Goal: Task Accomplishment & Management: Use online tool/utility

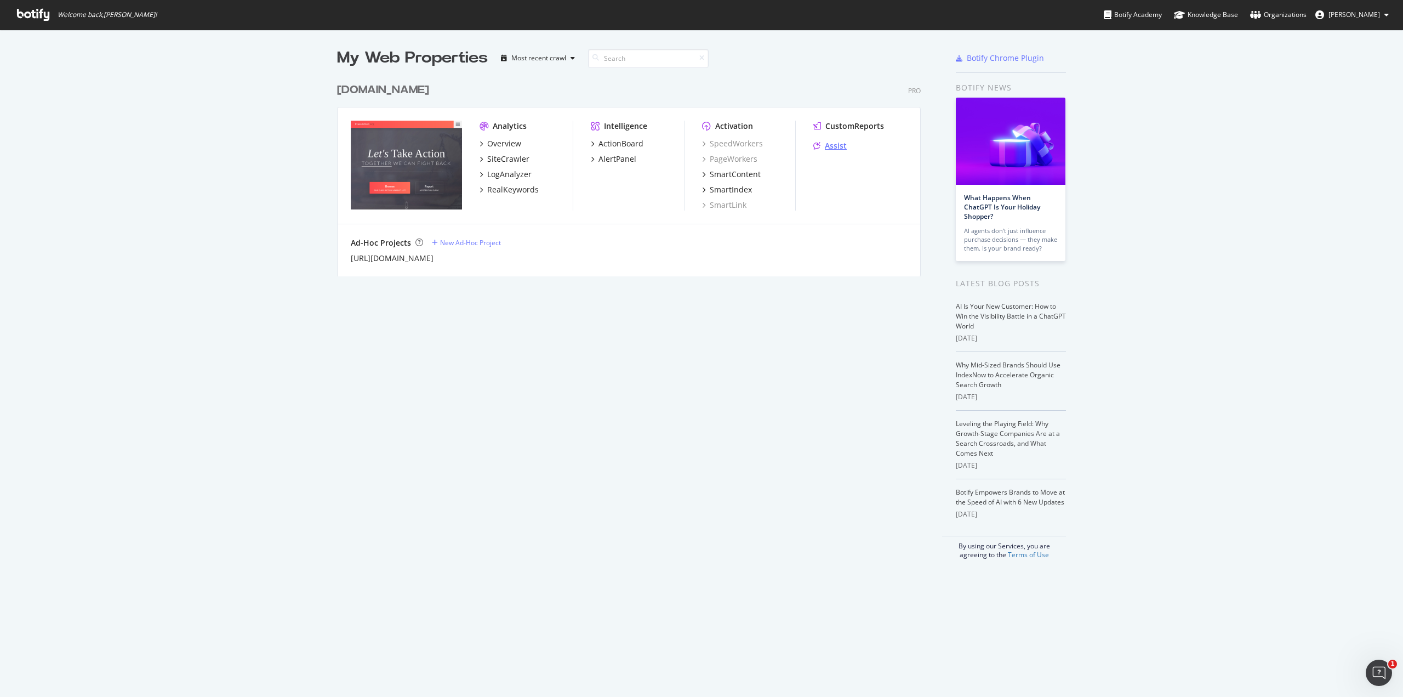
click at [816, 146] on icon "grid" at bounding box center [816, 146] width 7 height 8
click at [827, 142] on div "Assist" at bounding box center [836, 145] width 22 height 11
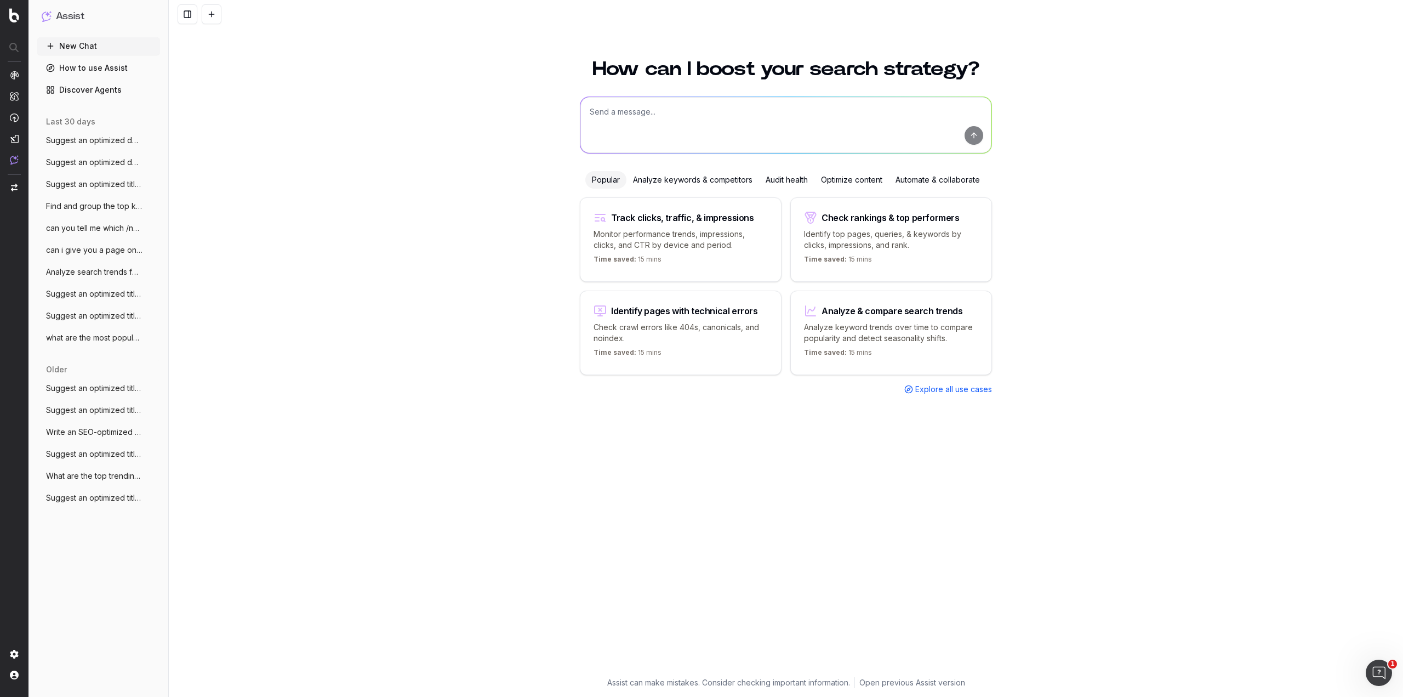
click at [839, 180] on div "Optimize content" at bounding box center [851, 180] width 75 height 18
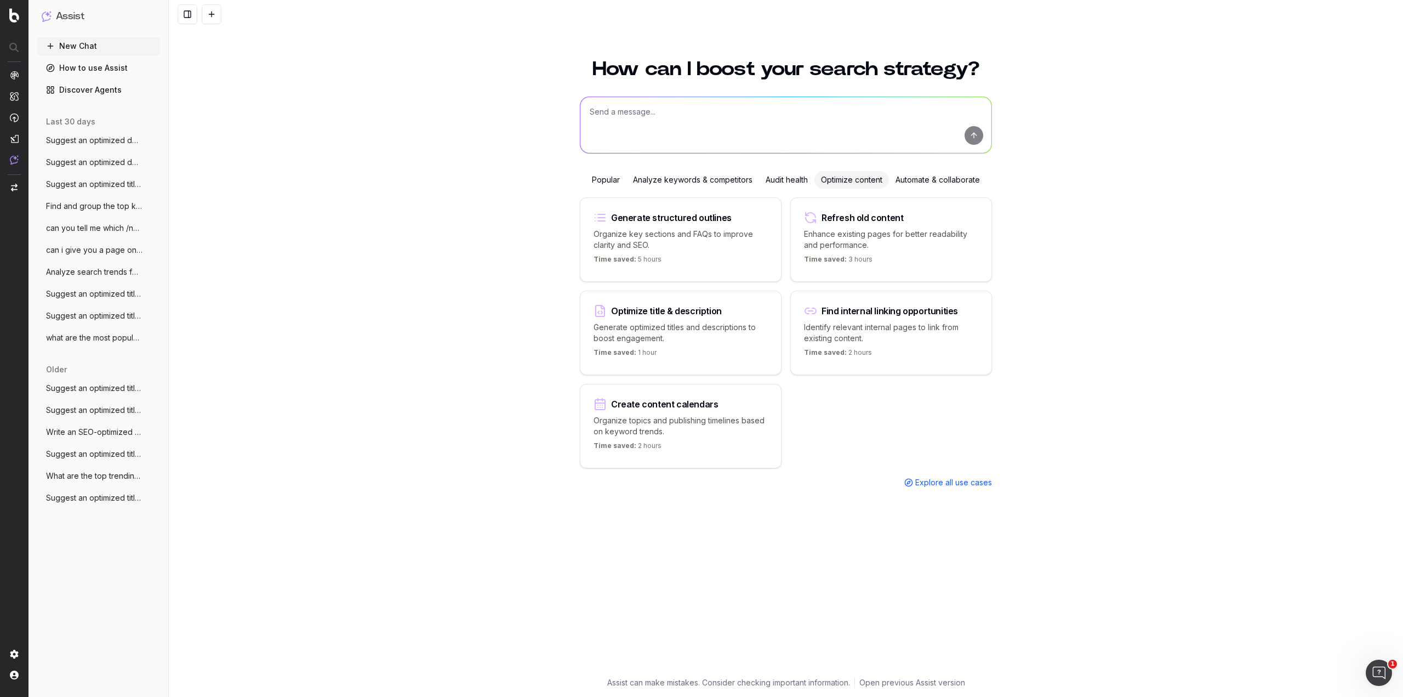
click at [700, 329] on p "Generate optimized titles and descriptions to boost engagement." at bounding box center [681, 333] width 174 height 22
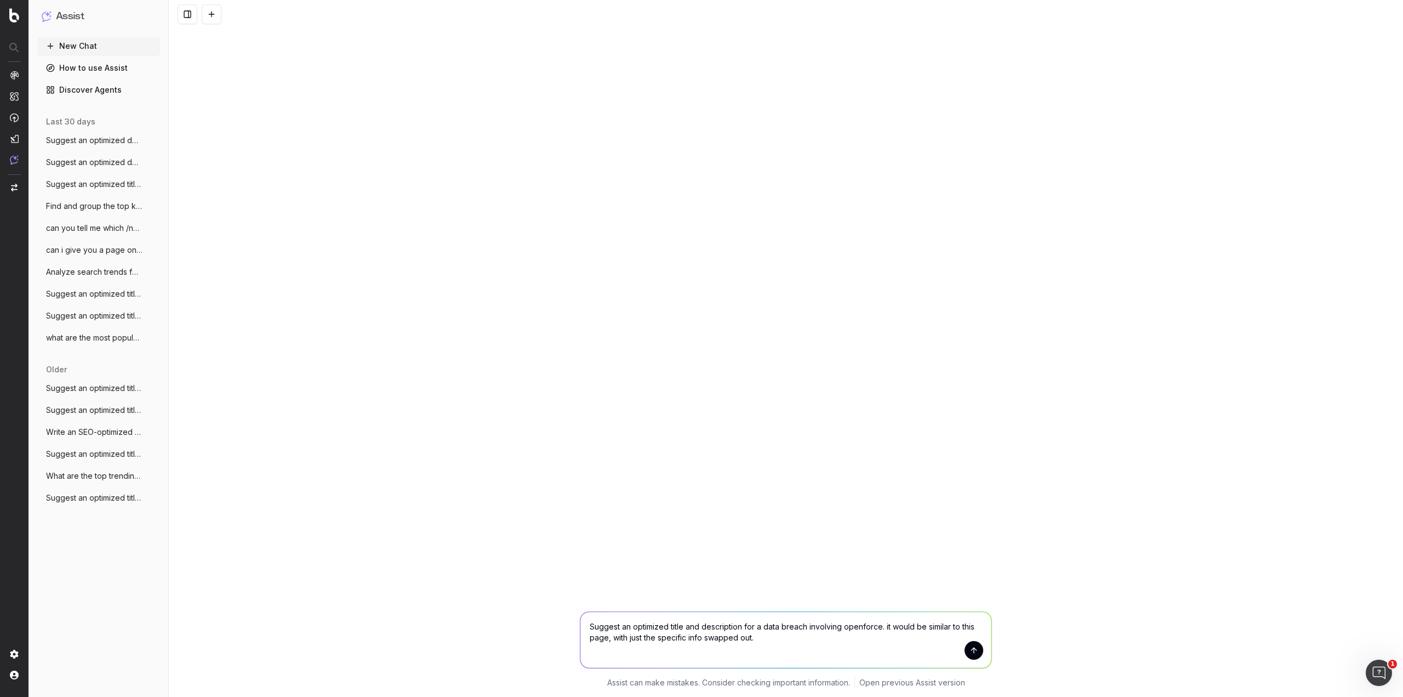
paste textarea "https://www.classaction.org/data-breach-lawsuits/manpower-of-lansing-mi-august-…"
type textarea "Suggest an optimized title and description for a data breach involving openforc…"
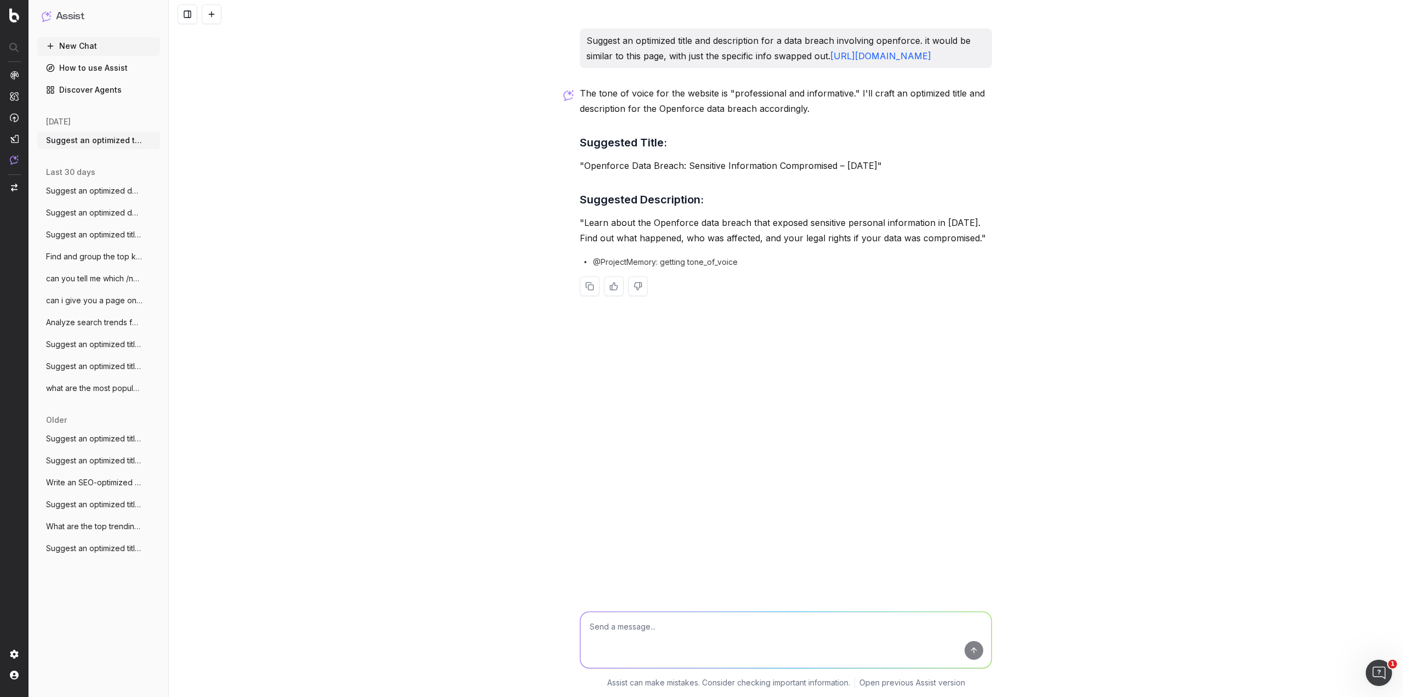
drag, startPoint x: 895, startPoint y: 182, endPoint x: 586, endPoint y: 168, distance: 308.9
click at [586, 168] on div "The tone of voice for the website is "professional and informative." I'll craft…" at bounding box center [786, 200] width 412 height 228
copy p "Openforce Data Breach: Sensitive Information Compromised – August 2025"
click at [663, 619] on textarea at bounding box center [785, 640] width 411 height 56
type textarea "can you keep that meta description under 150 characters. also breach was report…"
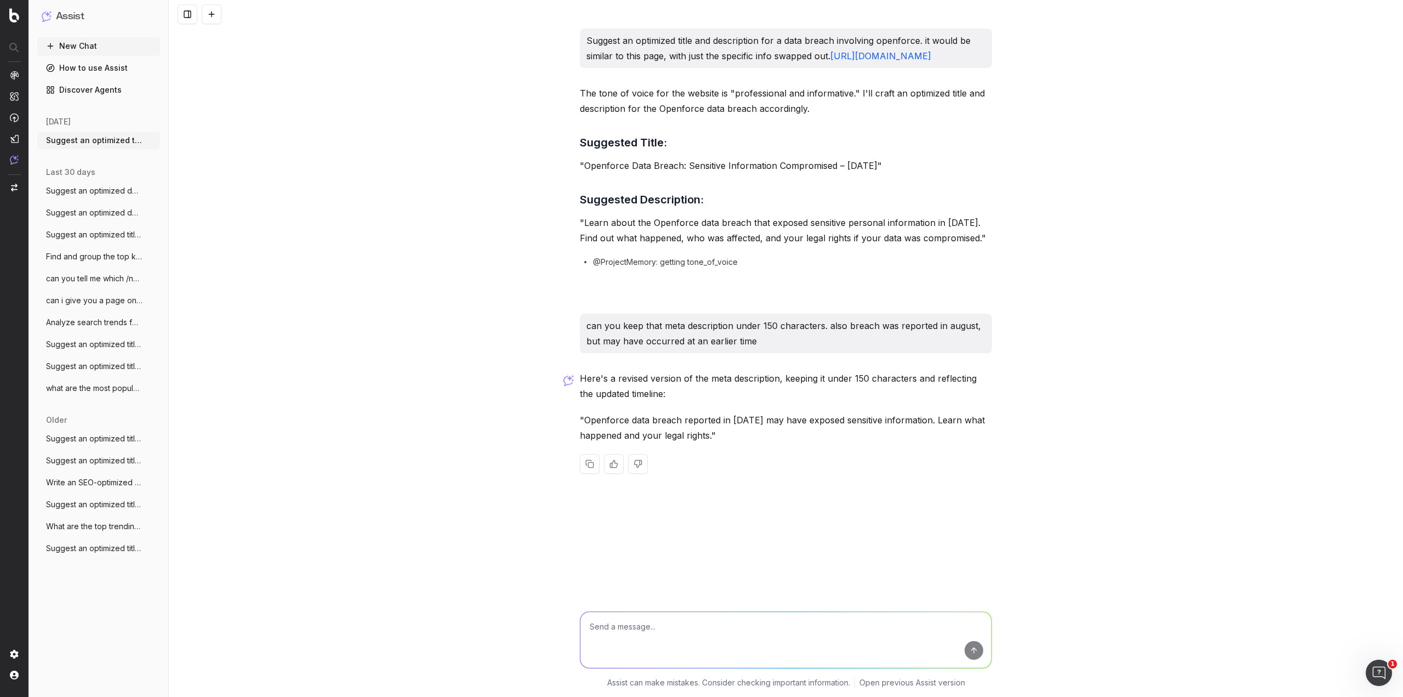
drag, startPoint x: 583, startPoint y: 450, endPoint x: 733, endPoint y: 466, distance: 151.1
click at [733, 443] on p ""Openforce data breach reported in August 2025 may have exposed sensitive infor…" at bounding box center [786, 427] width 412 height 31
copy p "Openforce data breach reported in August 2025 may have exposed sensitive inform…"
click at [521, 356] on div "Suggest an optimized title and description for a data breach involving openforc…" at bounding box center [786, 348] width 1234 height 697
